Goal: Transaction & Acquisition: Book appointment/travel/reservation

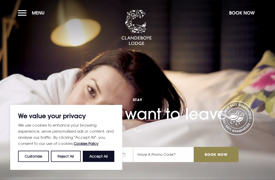
click at [96, 156] on button "Accept All" at bounding box center [99, 156] width 32 height 11
checkbox input "true"
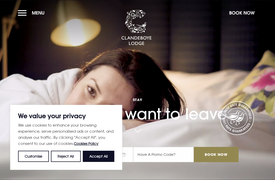
checkbox input "true"
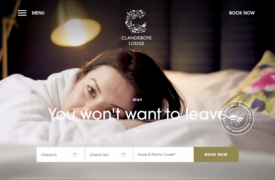
click at [244, 12] on button "Book Now" at bounding box center [242, 12] width 31 height 11
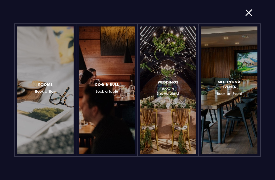
click at [43, 91] on h3 "Rooms Book a Stay" at bounding box center [45, 87] width 21 height 12
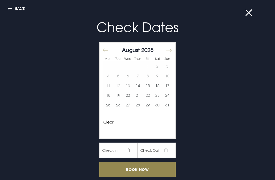
click at [158, 106] on button "30" at bounding box center [157, 105] width 10 height 10
click at [169, 105] on button "31" at bounding box center [167, 105] width 10 height 10
click at [158, 169] on input "Book Now" at bounding box center [137, 169] width 76 height 15
click at [15, 10] on button "Back" at bounding box center [17, 9] width 18 height 6
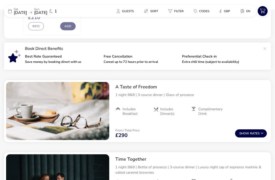
scroll to position [154, 0]
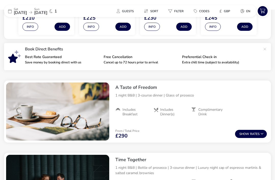
click at [247, 133] on span "Show" at bounding box center [244, 133] width 11 height 3
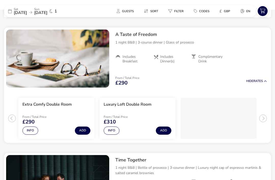
scroll to position [209, 0]
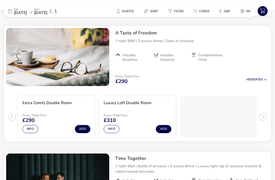
click at [31, 128] on button "Info" at bounding box center [30, 129] width 16 height 8
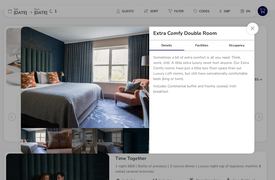
click at [258, 28] on button "Close dialog" at bounding box center [253, 29] width 12 height 12
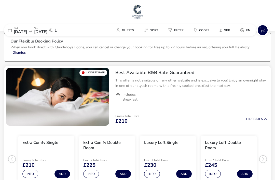
scroll to position [0, 0]
